Goal: Browse casually

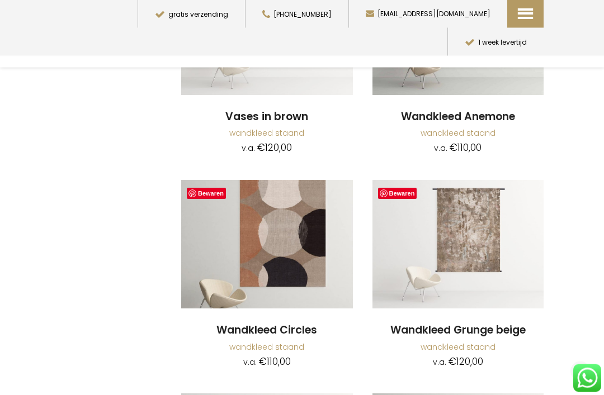
scroll to position [2721, 0]
click at [500, 213] on img at bounding box center [458, 244] width 172 height 129
click at [477, 204] on img at bounding box center [458, 244] width 172 height 129
click at [475, 208] on img at bounding box center [458, 244] width 172 height 129
click at [468, 242] on img at bounding box center [458, 244] width 172 height 129
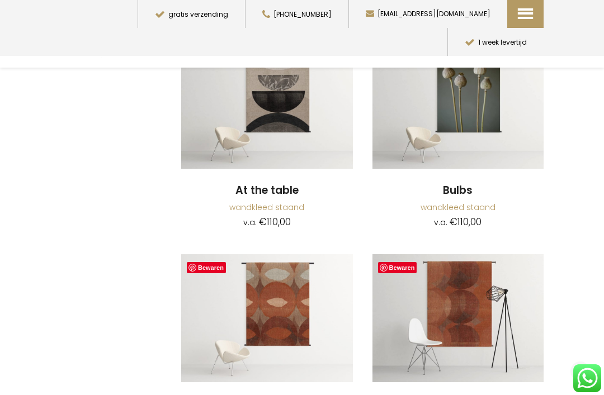
scroll to position [510, 0]
click at [286, 114] on img at bounding box center [267, 104] width 172 height 129
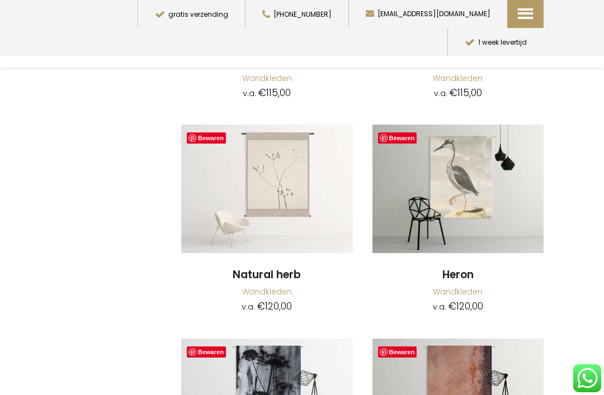
scroll to position [4961, 0]
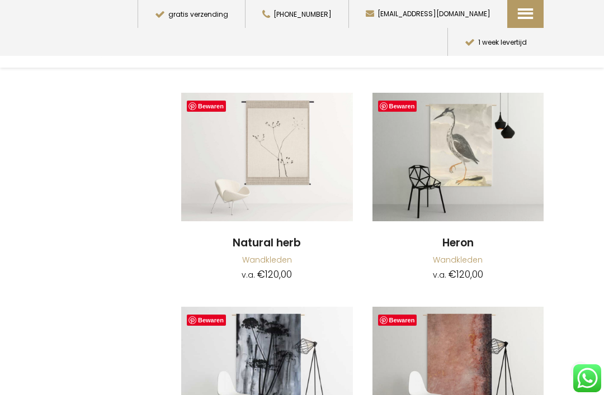
click at [478, 330] on img at bounding box center [458, 371] width 172 height 129
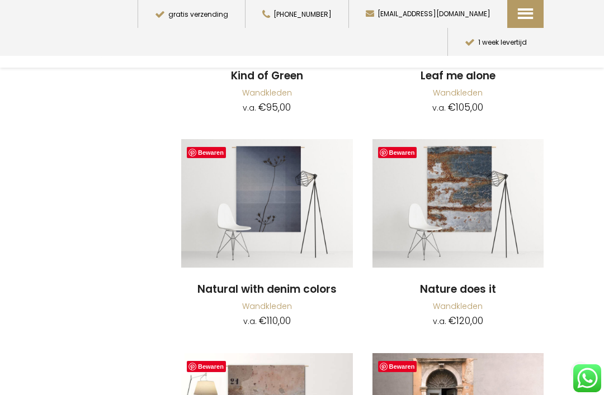
scroll to position [5771, 0]
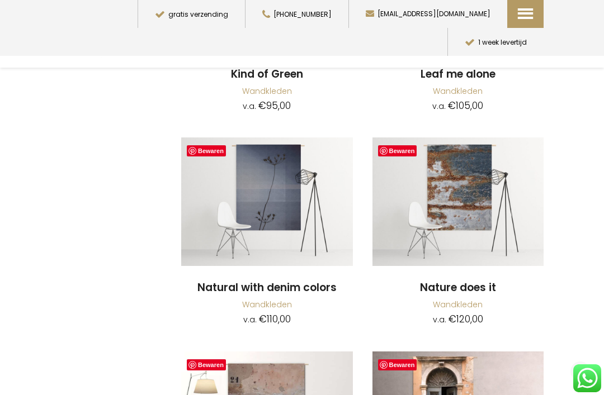
click at [480, 192] on img at bounding box center [458, 202] width 172 height 129
click at [487, 145] on img at bounding box center [458, 202] width 172 height 129
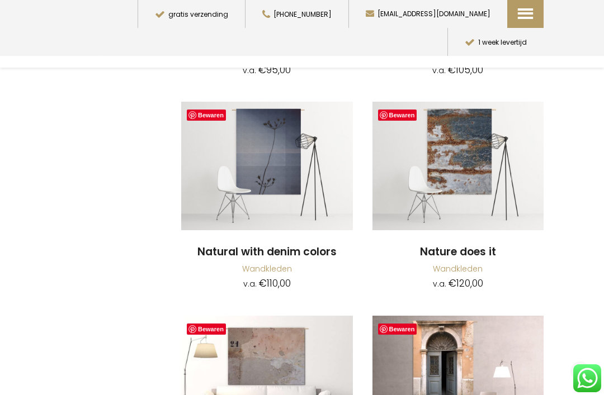
click at [471, 131] on img at bounding box center [458, 166] width 172 height 129
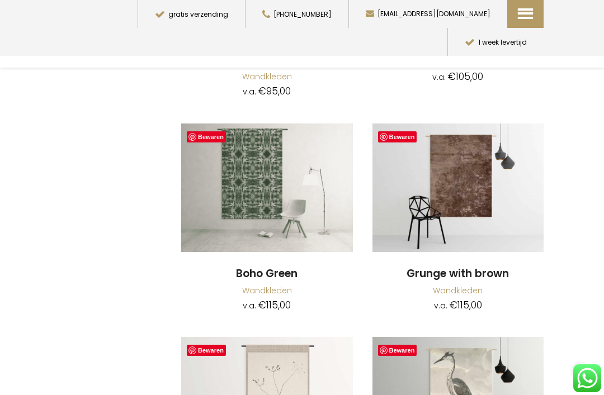
scroll to position [4717, 0]
click at [293, 162] on img at bounding box center [267, 187] width 172 height 129
click at [310, 159] on img at bounding box center [267, 187] width 172 height 129
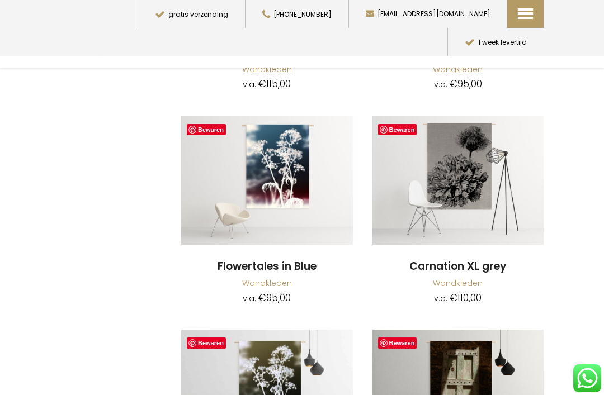
scroll to position [4274, 0]
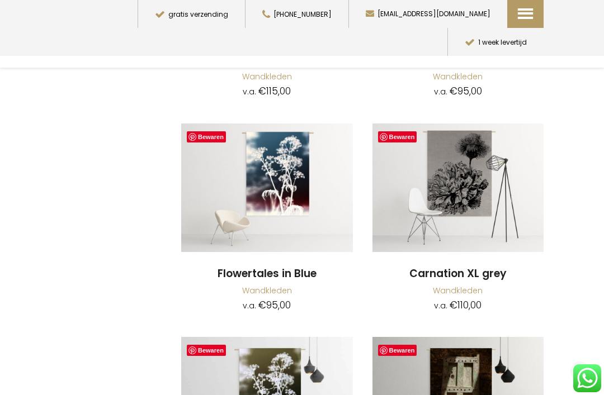
click at [310, 177] on img at bounding box center [267, 188] width 172 height 129
click at [316, 176] on img at bounding box center [267, 188] width 172 height 129
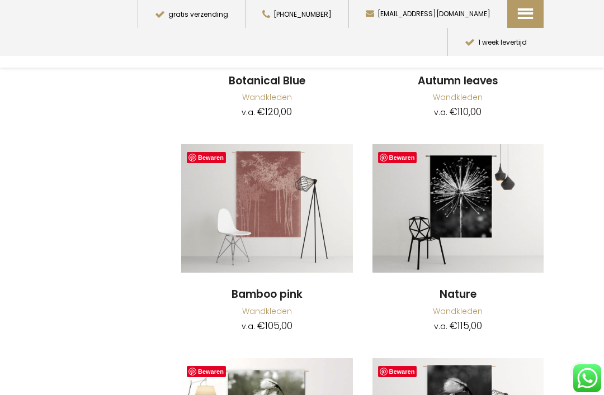
scroll to position [3585, 0]
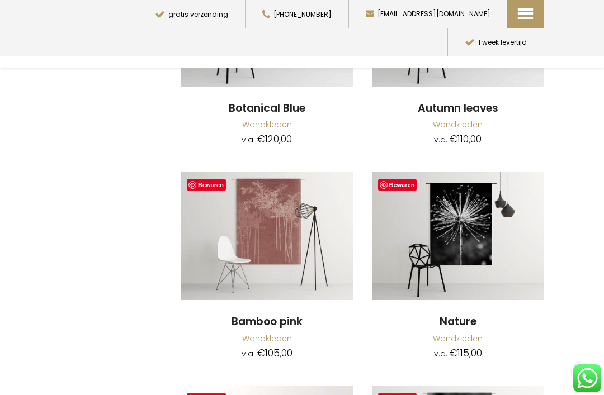
click at [299, 239] on img at bounding box center [267, 236] width 172 height 129
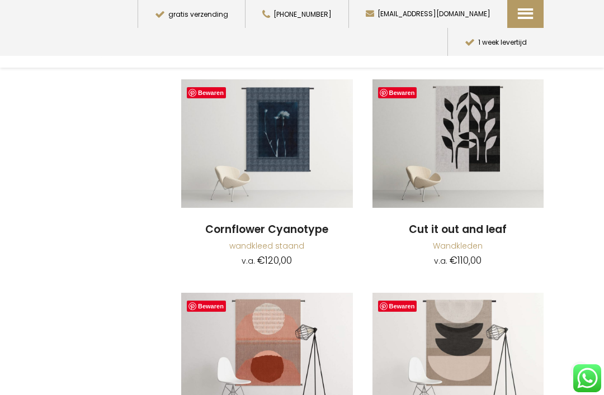
scroll to position [899, 0]
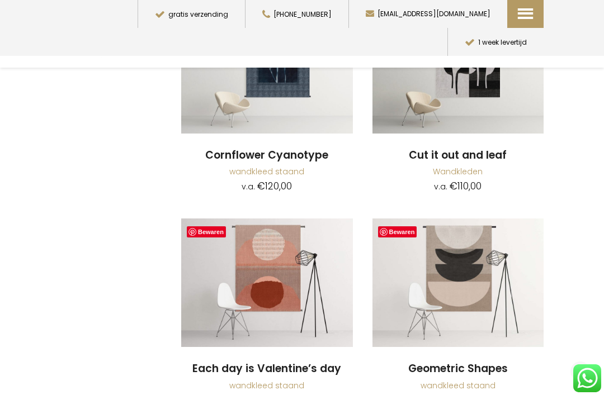
click at [463, 288] on img at bounding box center [458, 283] width 172 height 129
click at [478, 247] on img at bounding box center [458, 283] width 172 height 129
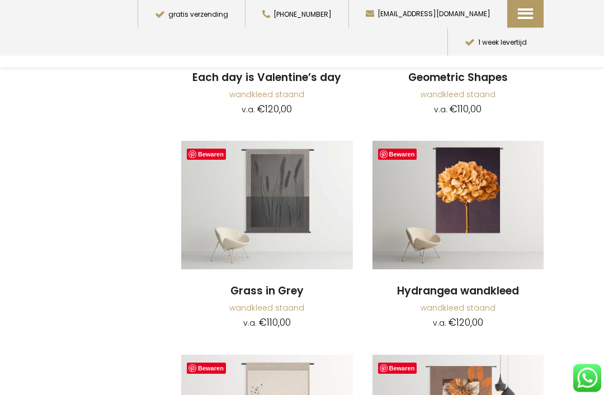
scroll to position [1266, 0]
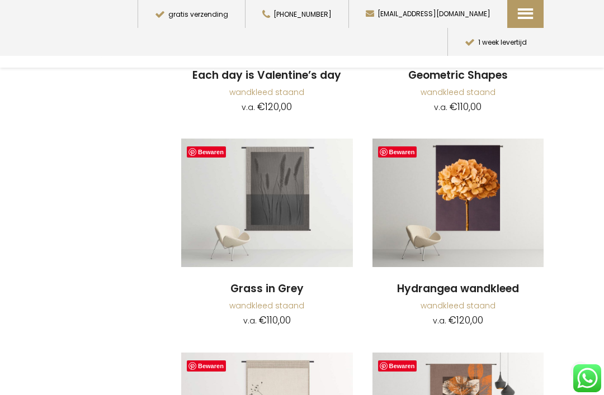
click at [273, 200] on img at bounding box center [267, 203] width 172 height 129
click at [304, 160] on img at bounding box center [267, 203] width 172 height 129
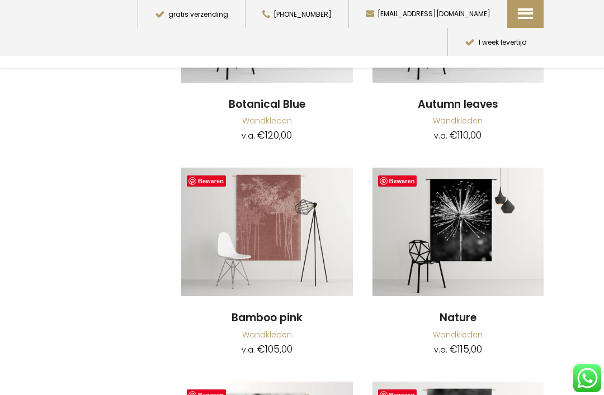
scroll to position [3590, 0]
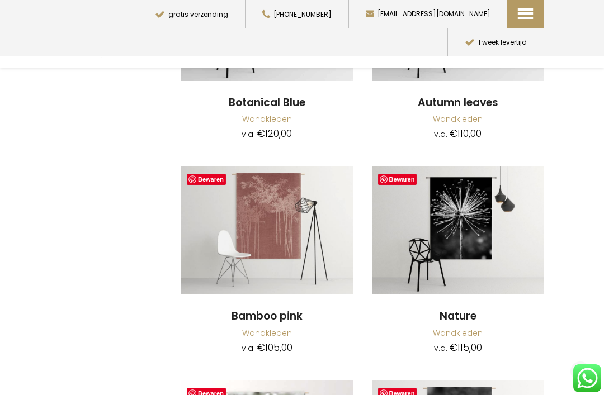
click at [508, 205] on img at bounding box center [458, 230] width 172 height 129
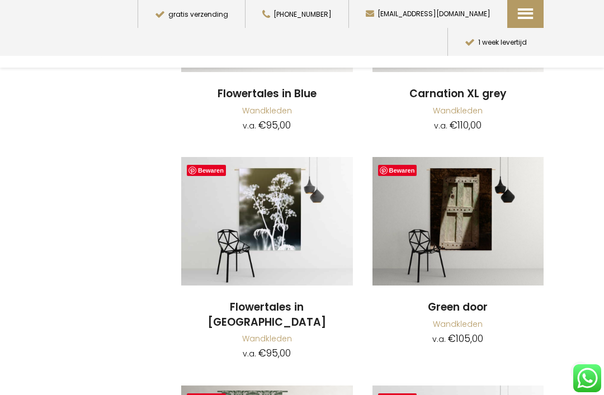
scroll to position [4458, 0]
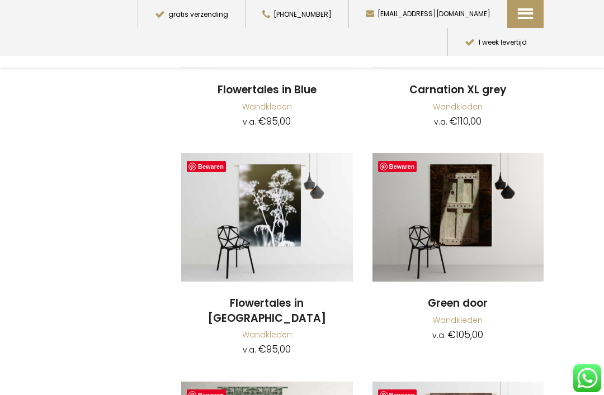
click at [307, 202] on img at bounding box center [267, 217] width 172 height 129
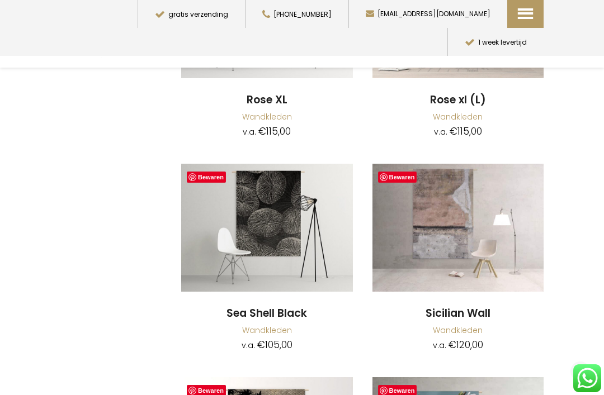
scroll to position [6601, 0]
click at [310, 209] on img at bounding box center [267, 227] width 172 height 129
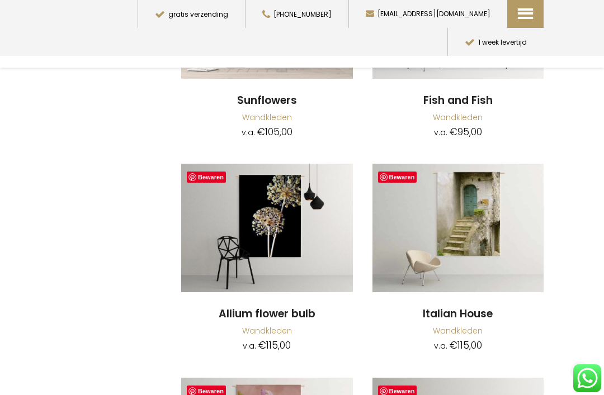
scroll to position [7242, 0]
click at [284, 187] on img at bounding box center [267, 227] width 172 height 129
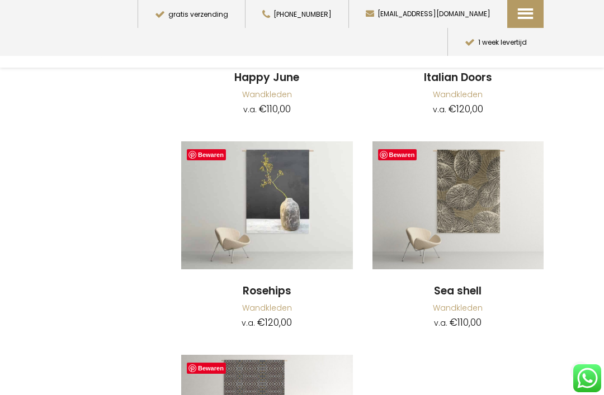
scroll to position [8559, 0]
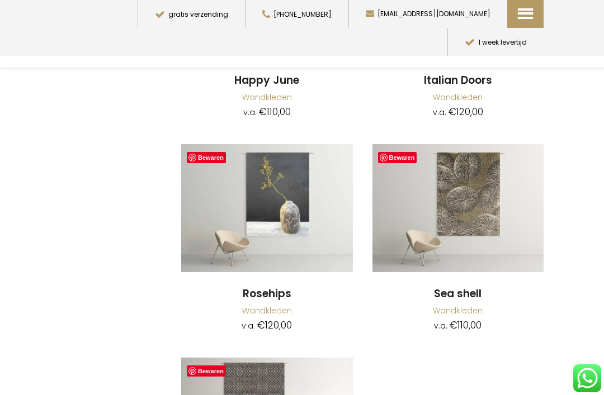
click at [277, 171] on img at bounding box center [267, 208] width 172 height 129
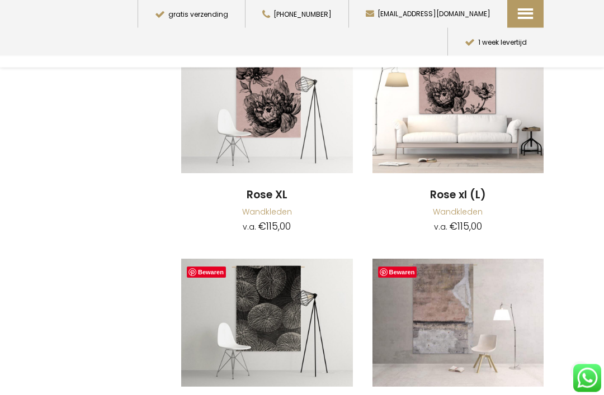
scroll to position [6505, 0]
click at [490, 277] on img at bounding box center [458, 323] width 172 height 129
click at [492, 285] on img at bounding box center [458, 323] width 172 height 129
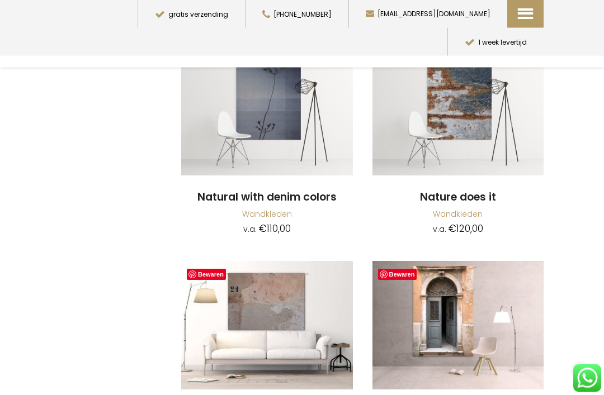
scroll to position [5862, 0]
click at [277, 314] on img at bounding box center [267, 325] width 172 height 129
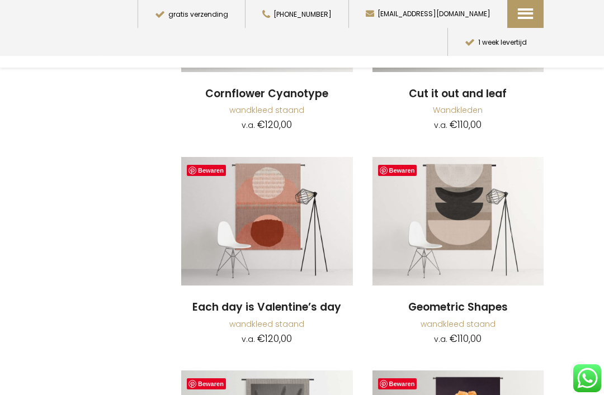
scroll to position [1033, 0]
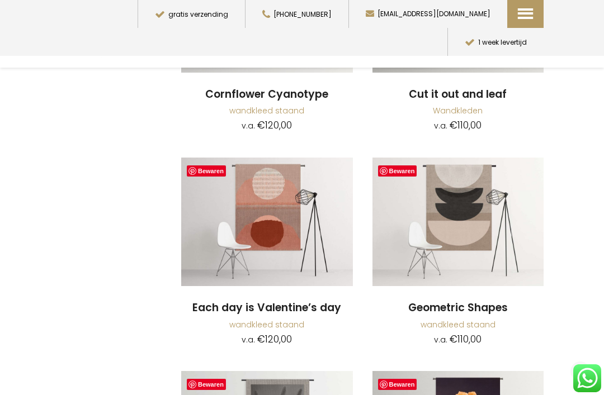
click at [480, 228] on img at bounding box center [458, 222] width 172 height 129
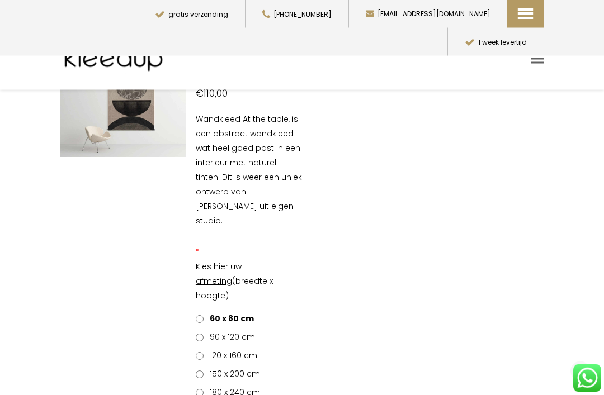
scroll to position [92, 0]
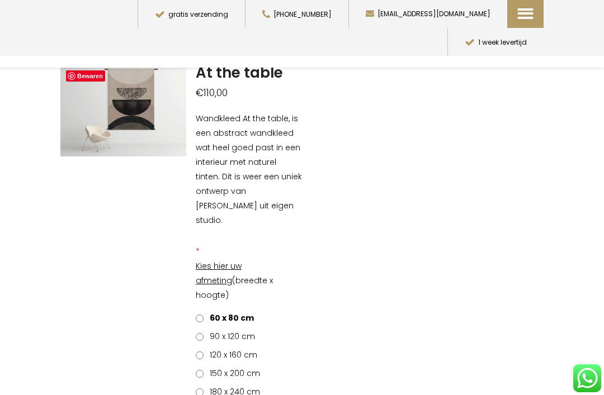
click at [237, 329] on label "90 x 120 cm" at bounding box center [225, 336] width 59 height 15
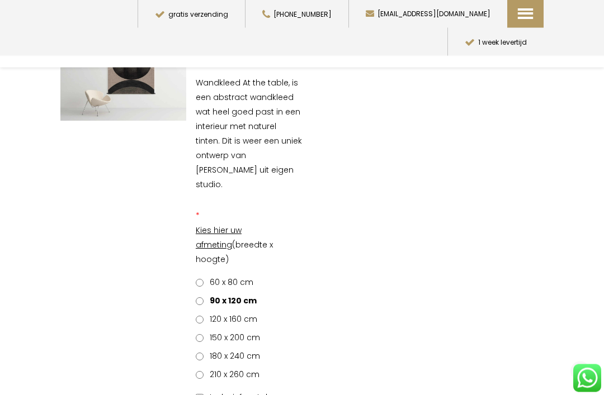
scroll to position [131, 0]
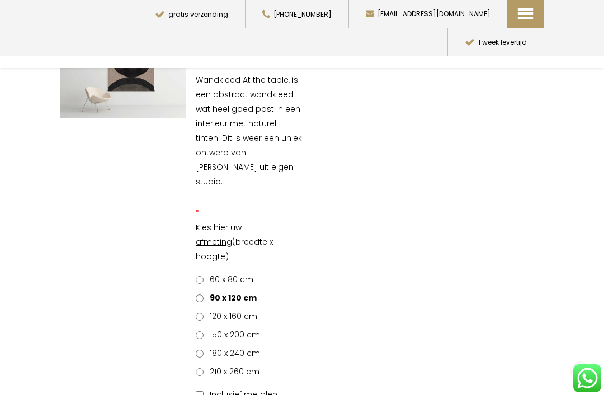
click at [242, 311] on span "120 x 160 cm" at bounding box center [231, 316] width 51 height 11
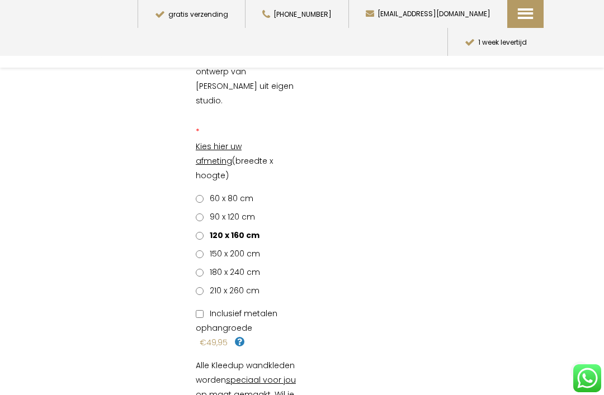
scroll to position [211, 0]
click at [245, 212] on span "90 x 120 cm" at bounding box center [230, 217] width 49 height 11
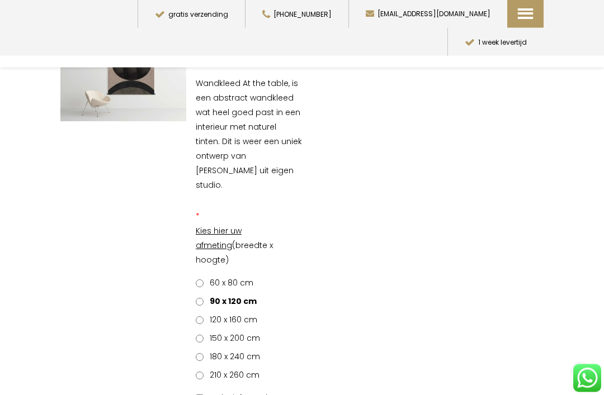
scroll to position [135, 0]
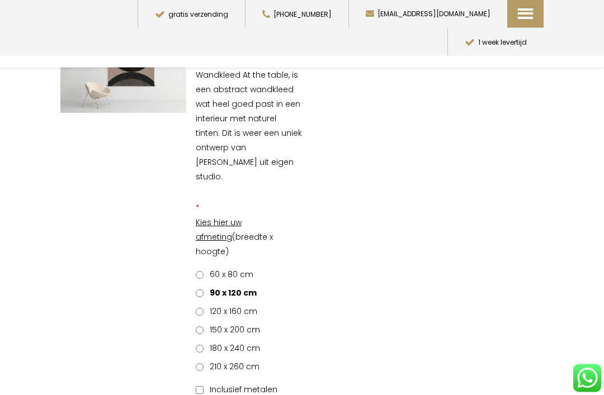
click at [196, 305] on label "120 x 160 cm" at bounding box center [227, 312] width 62 height 15
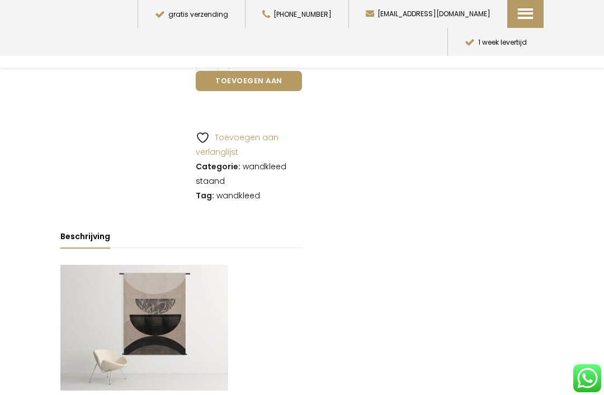
scroll to position [744, 0]
click at [140, 266] on img at bounding box center [144, 329] width 168 height 126
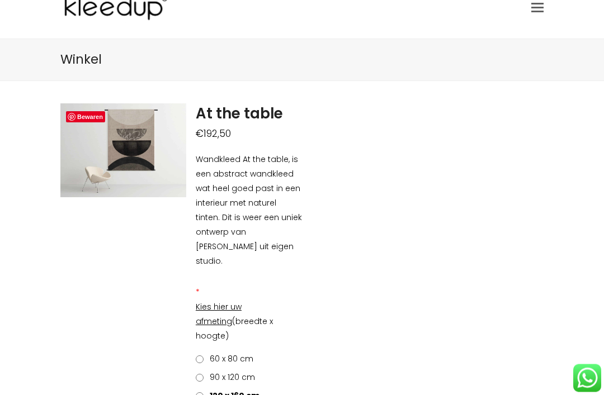
scroll to position [0, 0]
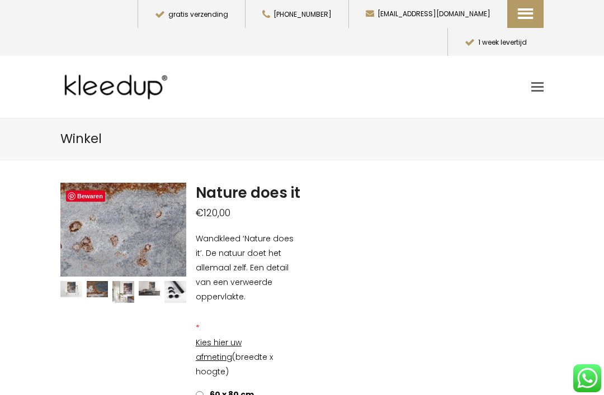
click at [138, 213] on img at bounding box center [5, 138] width 1118 height 839
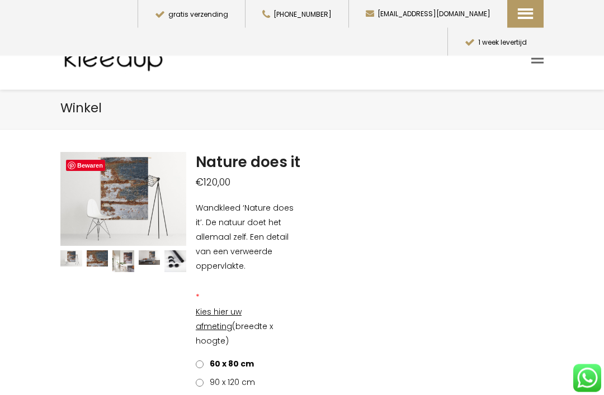
scroll to position [1, 0]
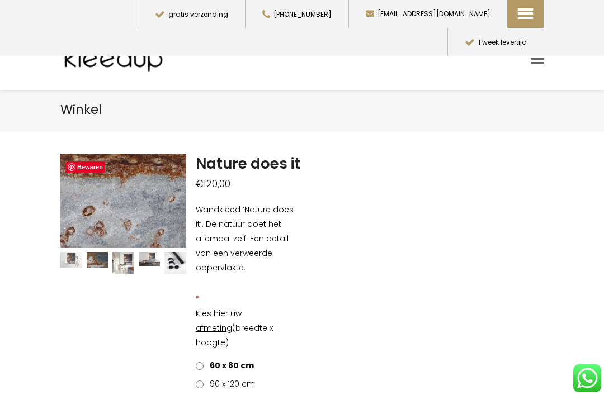
click at [136, 210] on img at bounding box center [18, 122] width 1118 height 839
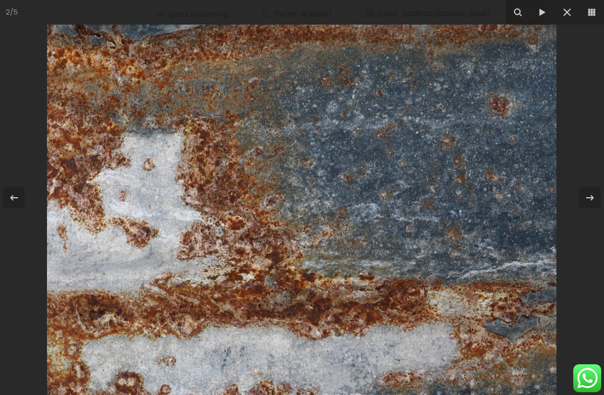
click at [564, 14] on icon at bounding box center [566, 12] width 13 height 13
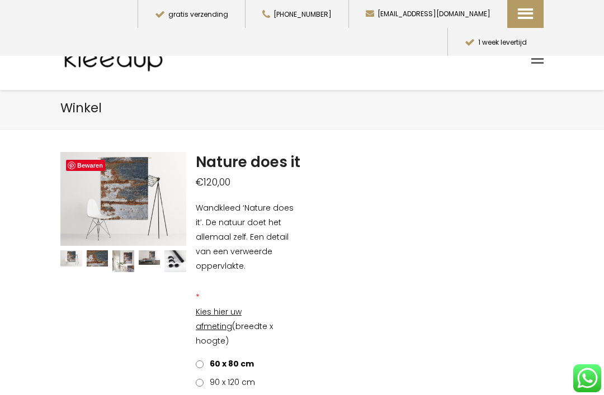
scroll to position [0, 0]
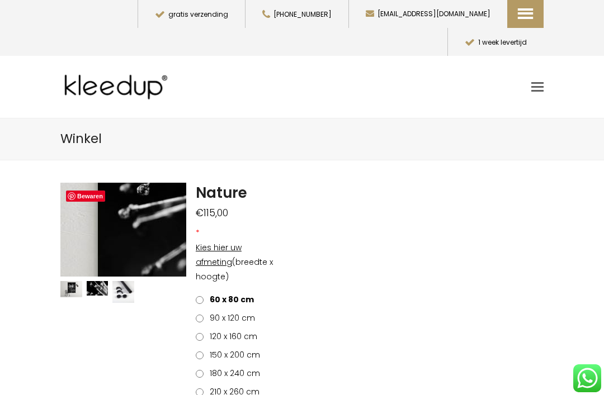
click at [103, 198] on img at bounding box center [279, 257] width 1118 height 839
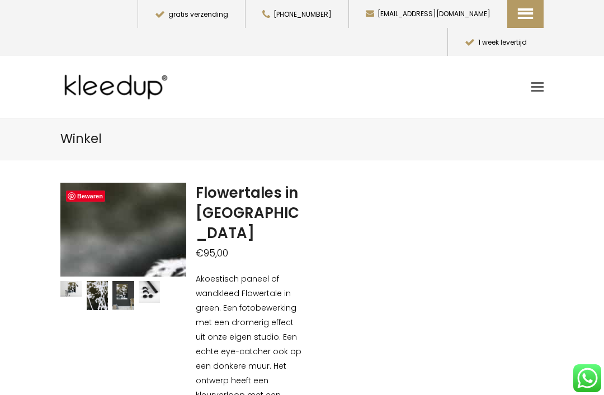
click at [94, 200] on img at bounding box center [226, 208] width 1118 height 839
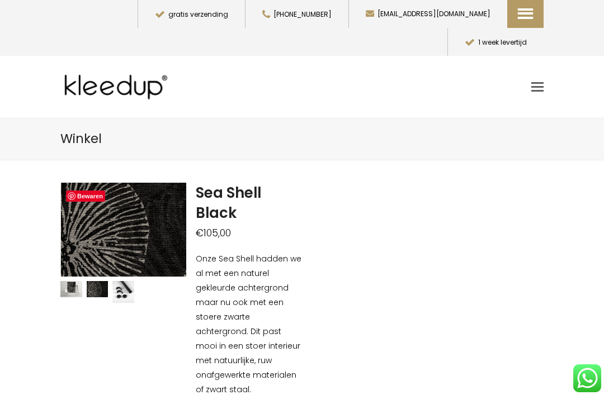
click at [133, 281] on img at bounding box center [123, 292] width 22 height 22
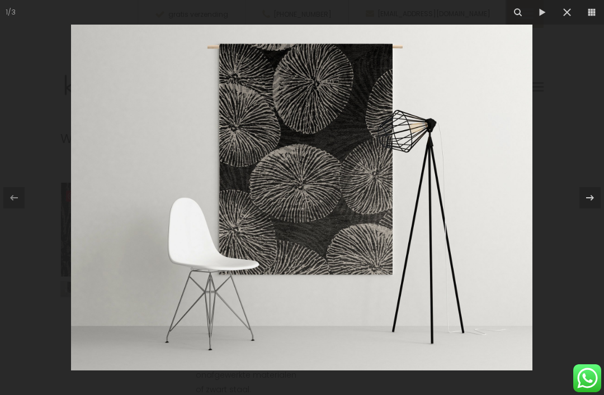
click at [572, 13] on icon at bounding box center [566, 12] width 13 height 13
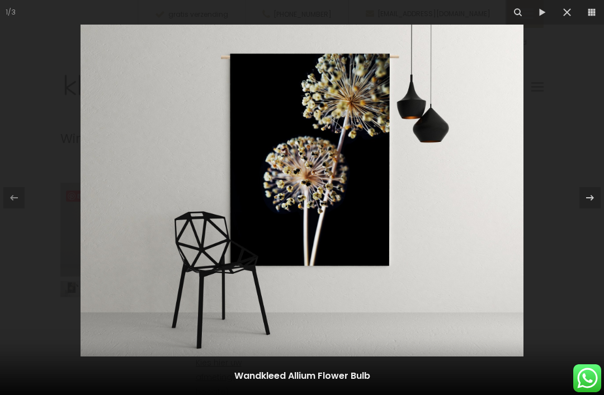
click at [568, 21] on button at bounding box center [567, 12] width 25 height 25
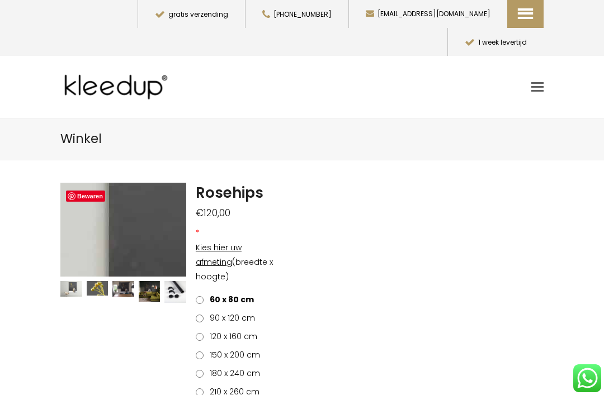
click at [108, 192] on img at bounding box center [244, 301] width 1118 height 839
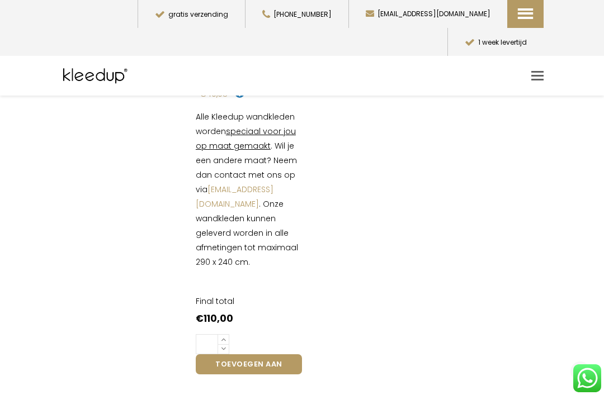
scroll to position [526, 0]
